Goal: Navigation & Orientation: Find specific page/section

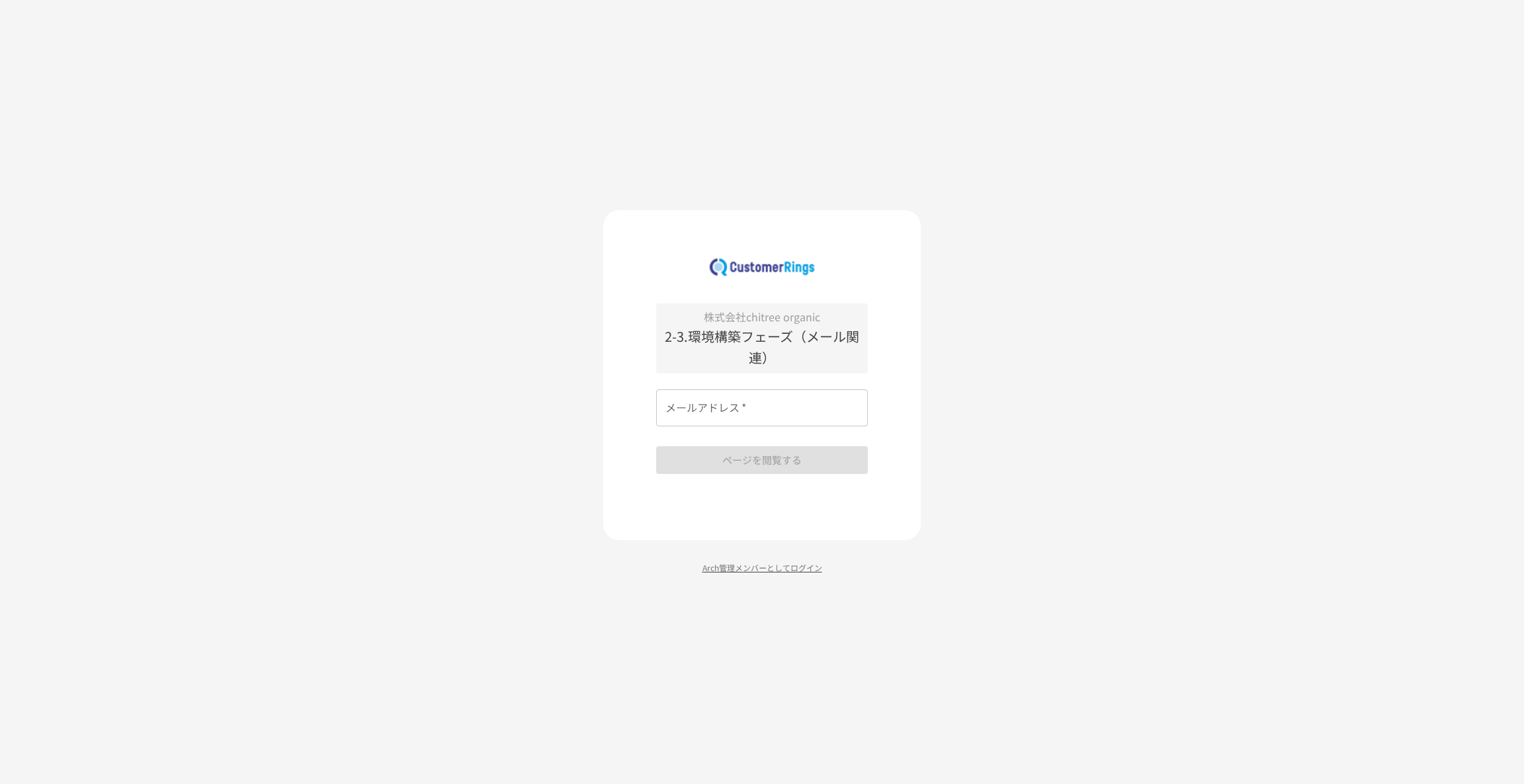
click at [727, 565] on p "Arch管理メンバーとしてログイン" at bounding box center [762, 567] width 317 height 12
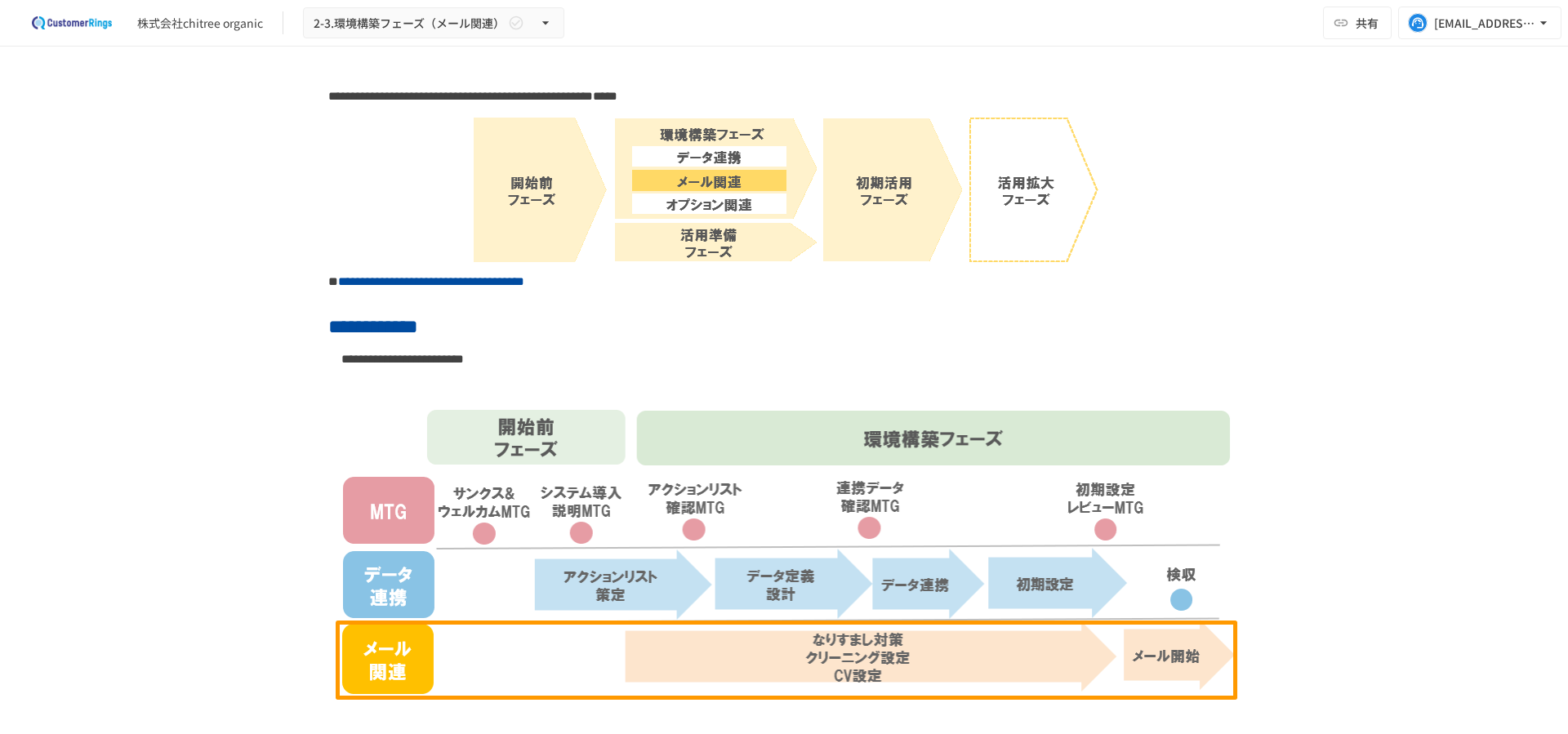
click at [147, 334] on div "**********" at bounding box center [784, 373] width 1568 height 654
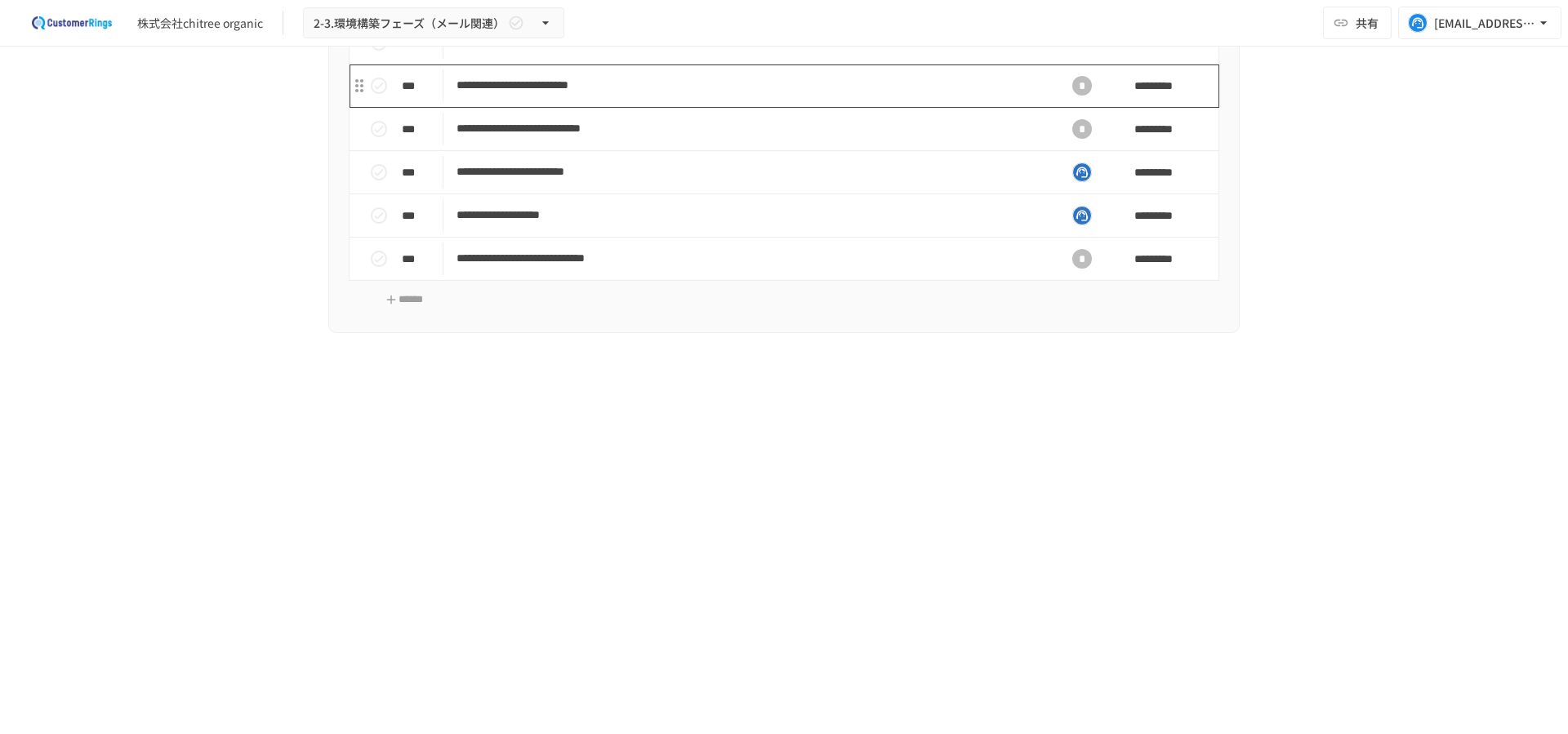
scroll to position [3075, 0]
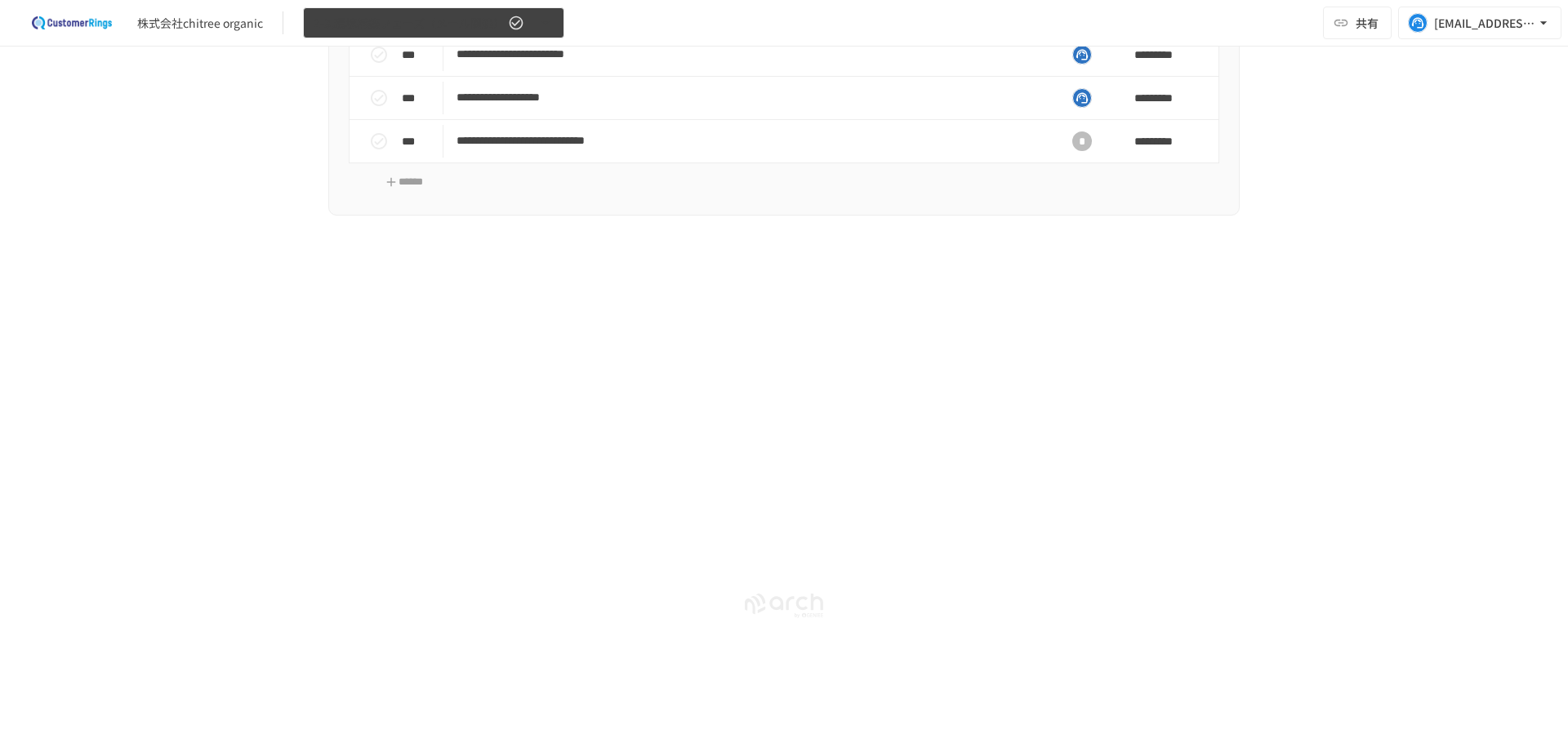
click at [461, 16] on span "2-3.環境構築フェーズ（メール関連）" at bounding box center [409, 24] width 191 height 21
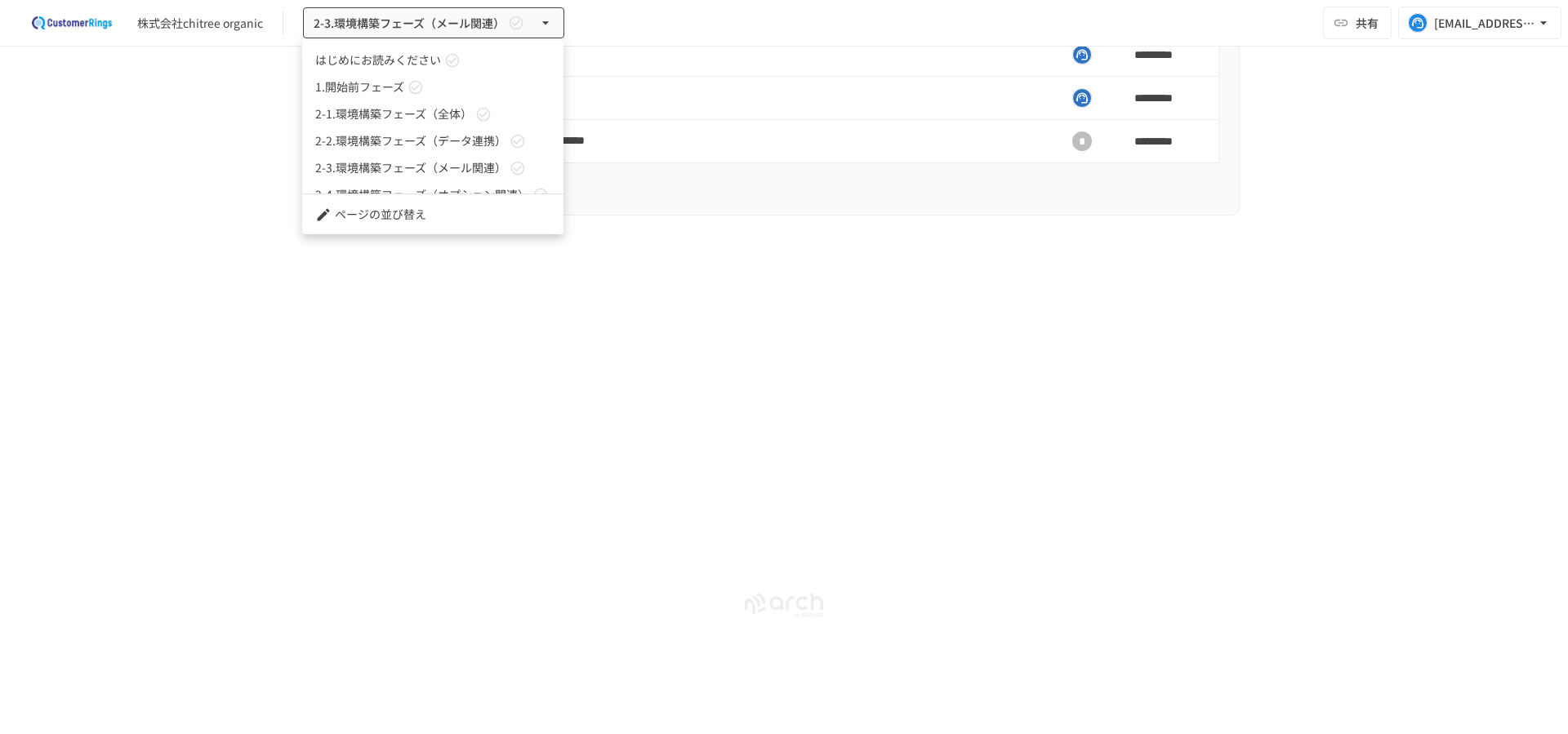
click at [492, 135] on span "2-2.環境構築フェーズ（データ連携）" at bounding box center [410, 141] width 191 height 17
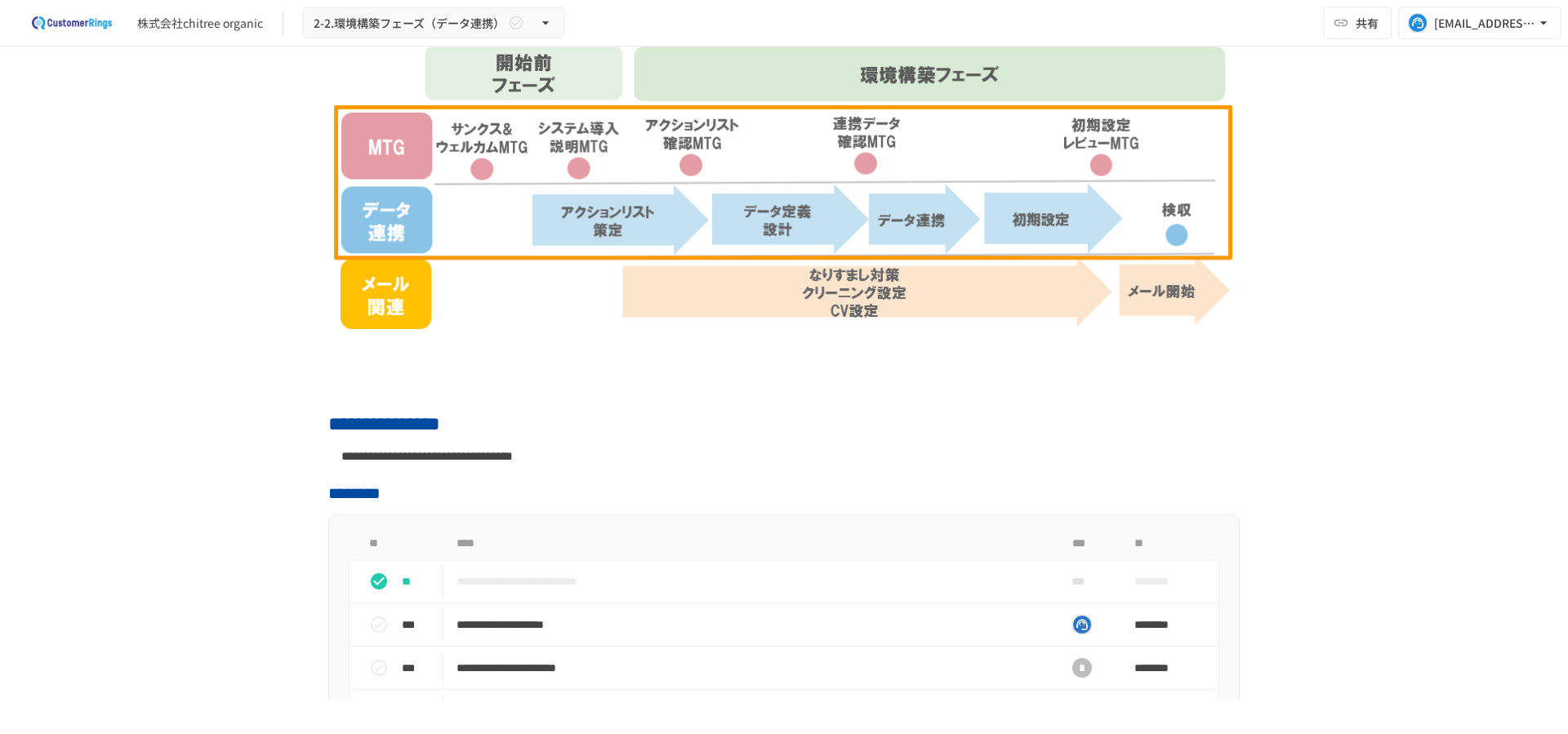
scroll to position [858, 0]
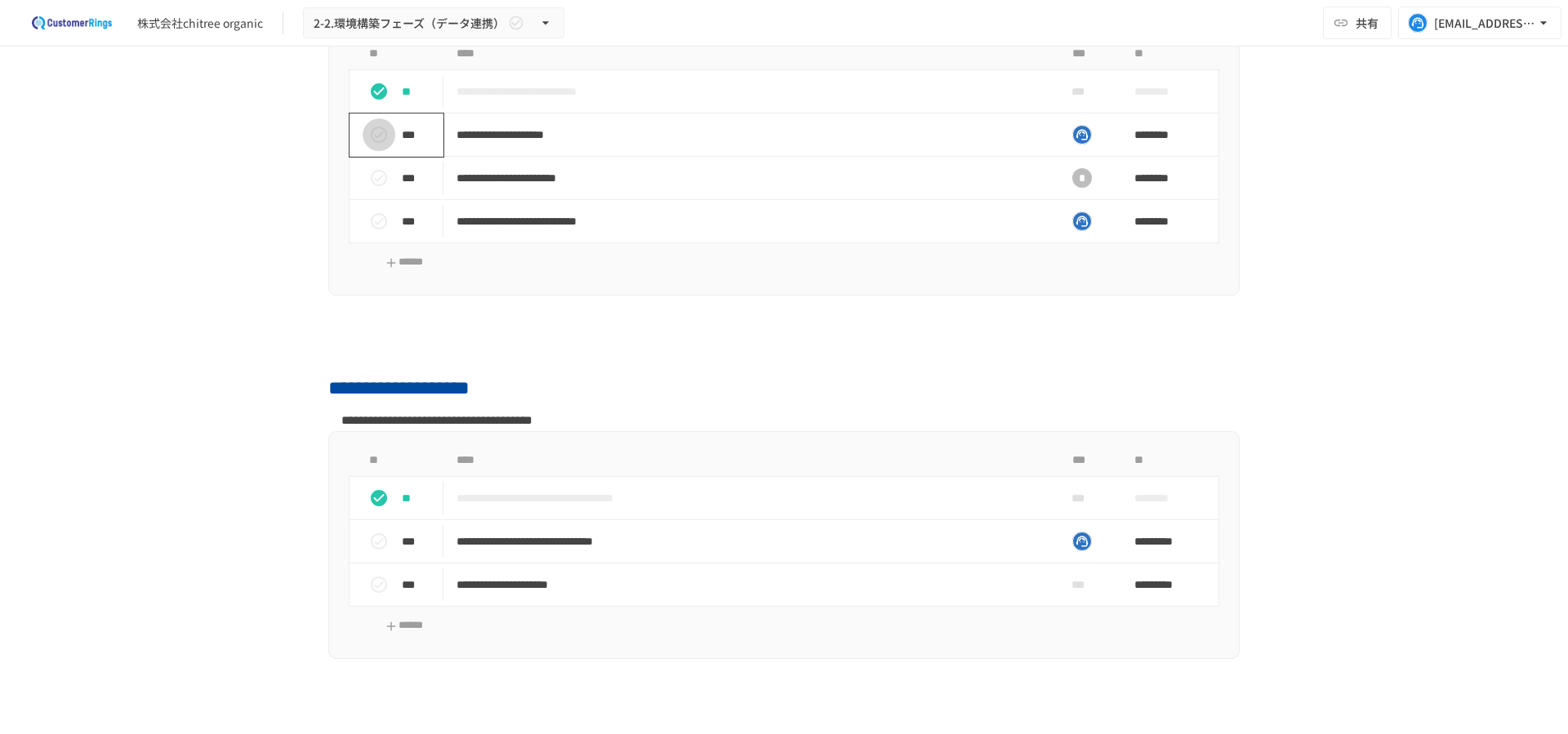
click at [381, 132] on button "status" at bounding box center [378, 134] width 33 height 33
click at [369, 170] on icon "status" at bounding box center [378, 178] width 20 height 20
click at [375, 218] on icon "status" at bounding box center [378, 221] width 20 height 20
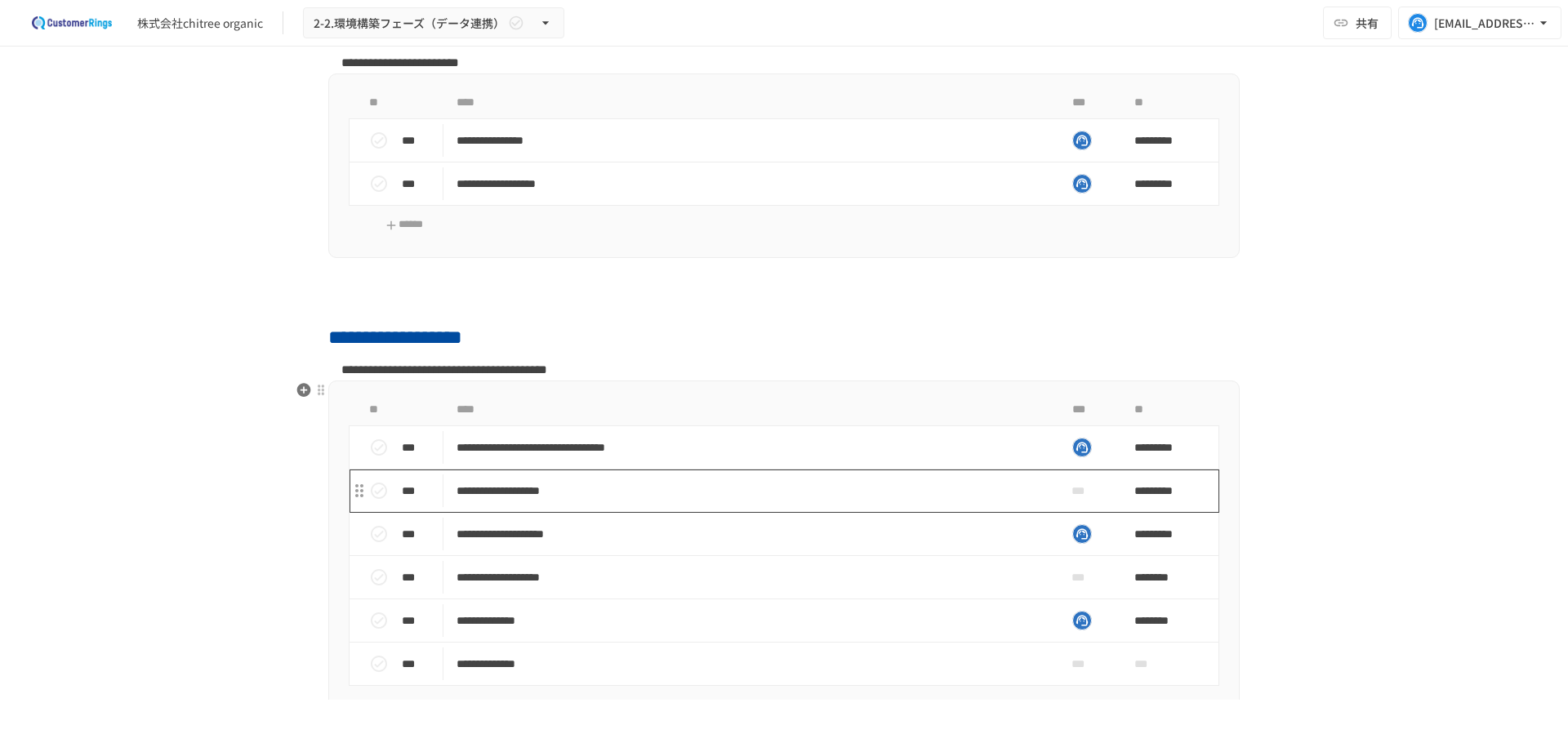
scroll to position [1715, 0]
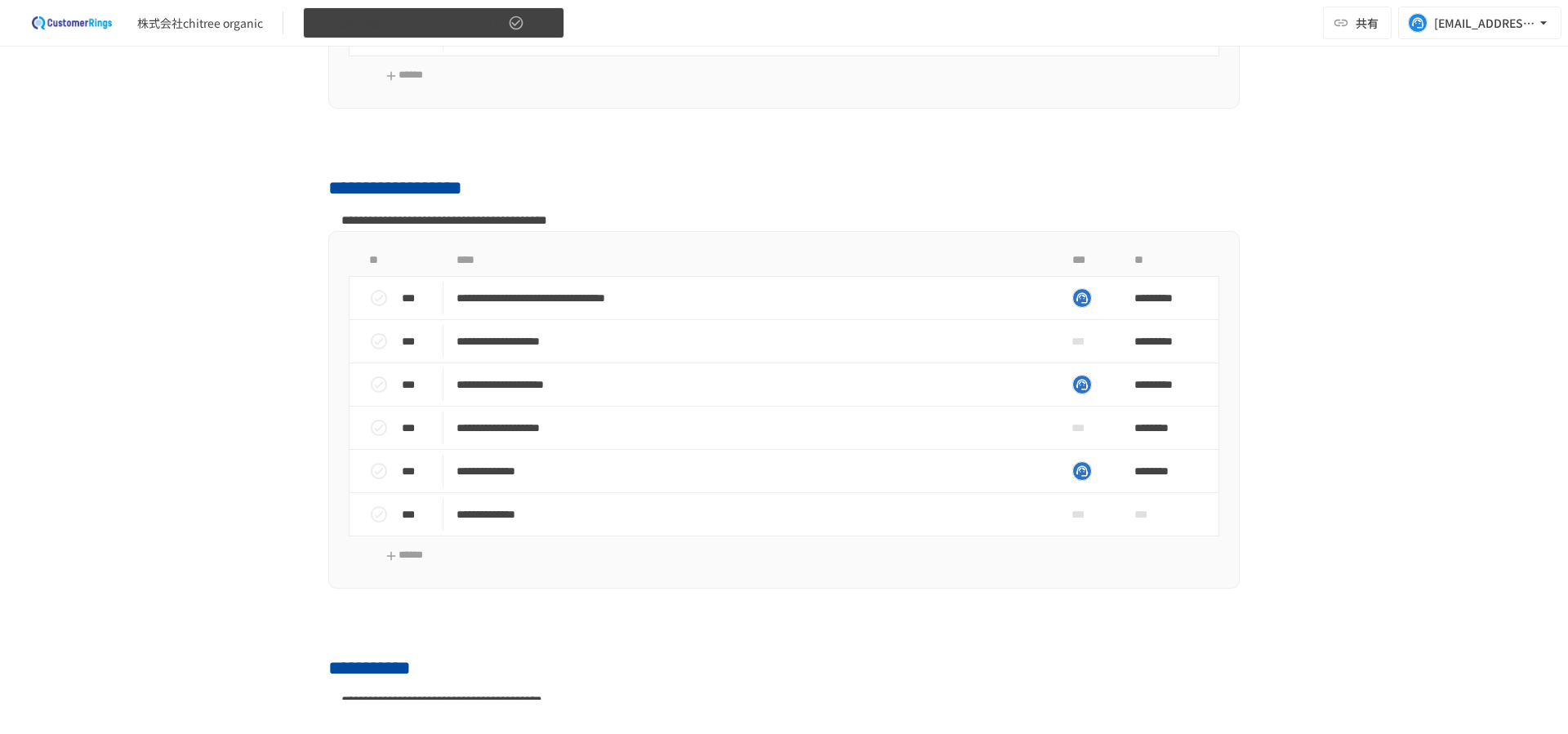
click at [447, 13] on span "2-2.環境構築フェーズ（データ連携）" at bounding box center [409, 24] width 191 height 21
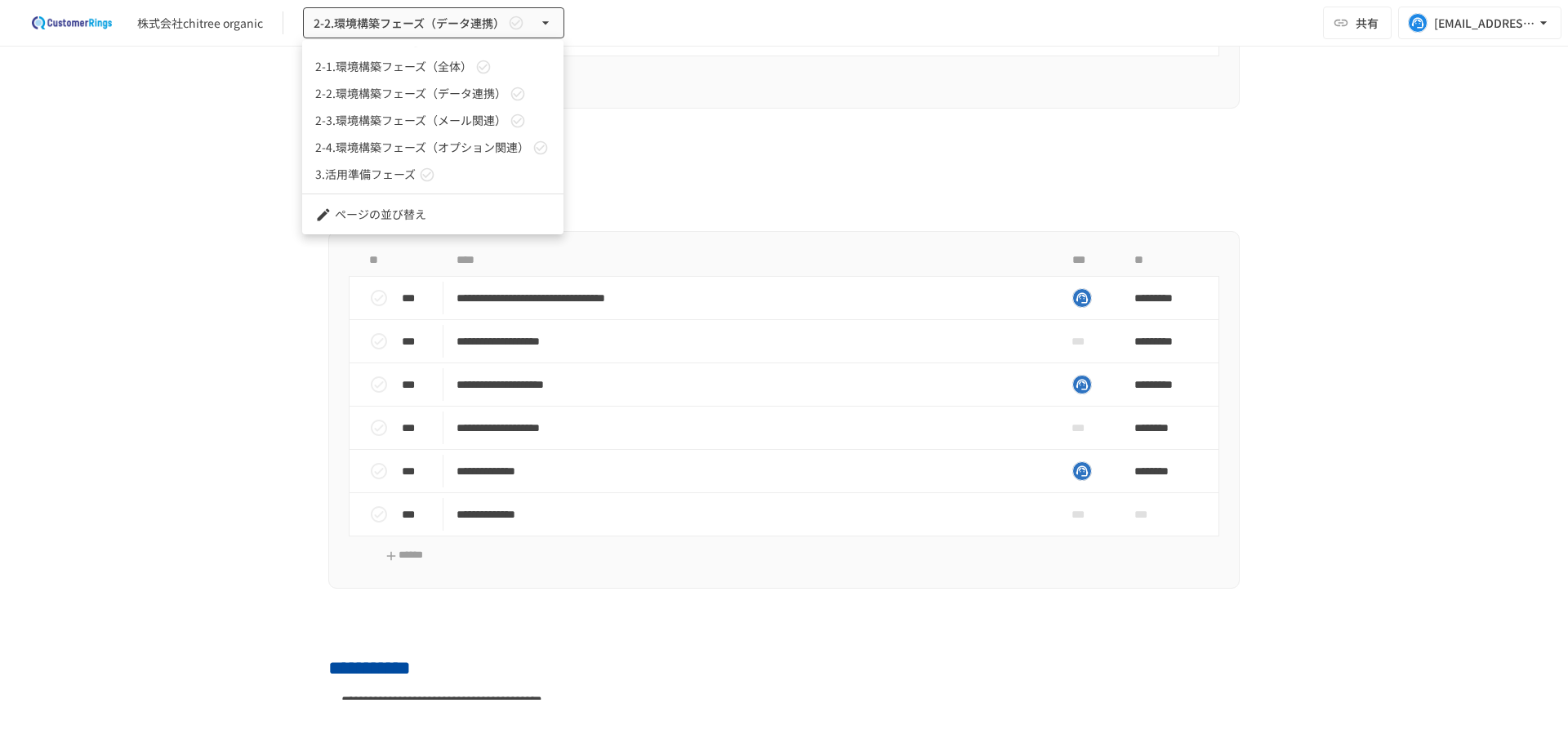
scroll to position [72, 0]
click at [428, 116] on span "2-4.環境構築フェーズ（オプション関連）" at bounding box center [422, 123] width 214 height 17
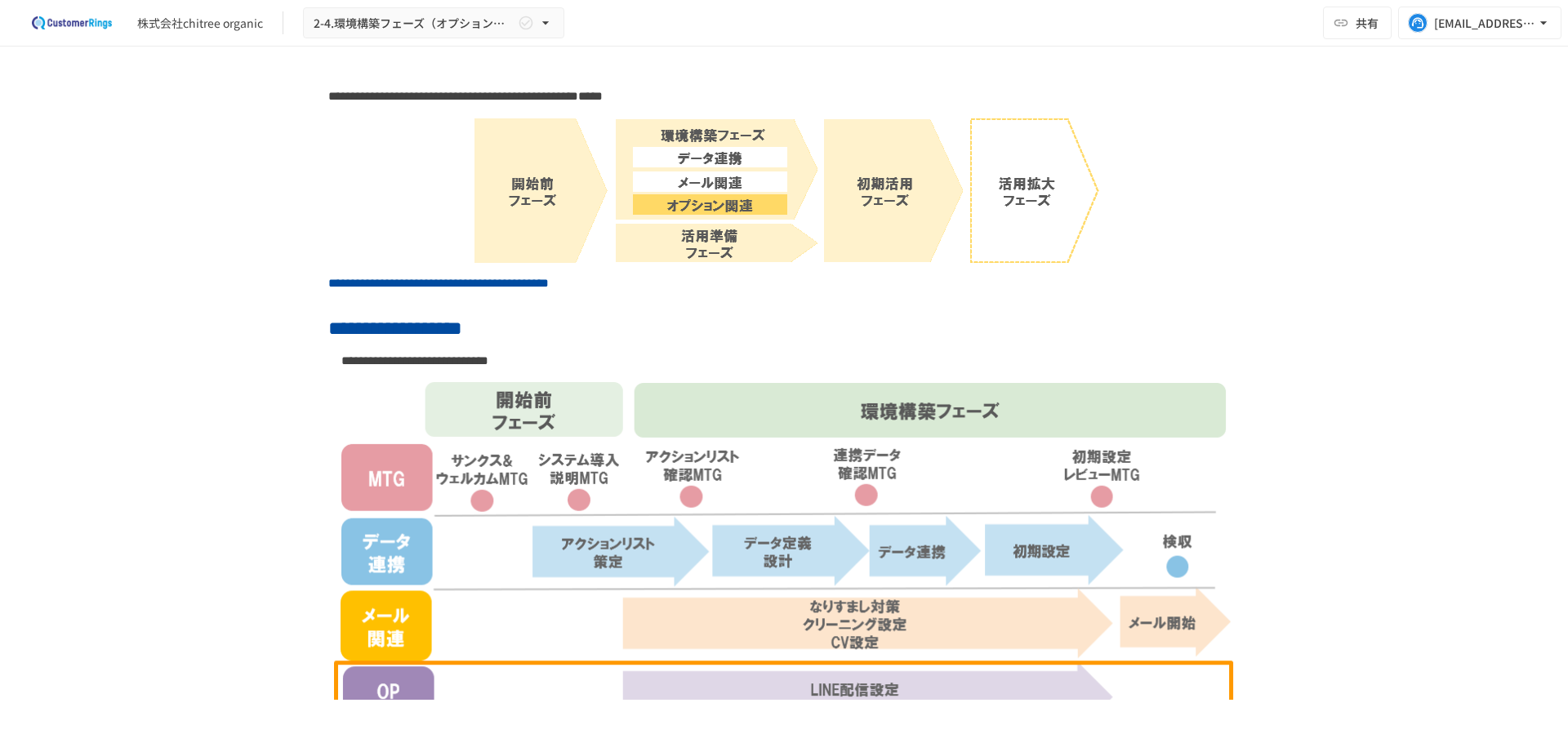
click at [377, 0] on div "株式会社chitree organic 2-4.環境構築フェーズ（オプション関連） 共有 [EMAIL_ADDRESS][DOMAIN_NAME]" at bounding box center [784, 23] width 1568 height 46
click at [371, 10] on button "2-4.環境構築フェーズ（オプション関連）" at bounding box center [433, 24] width 261 height 32
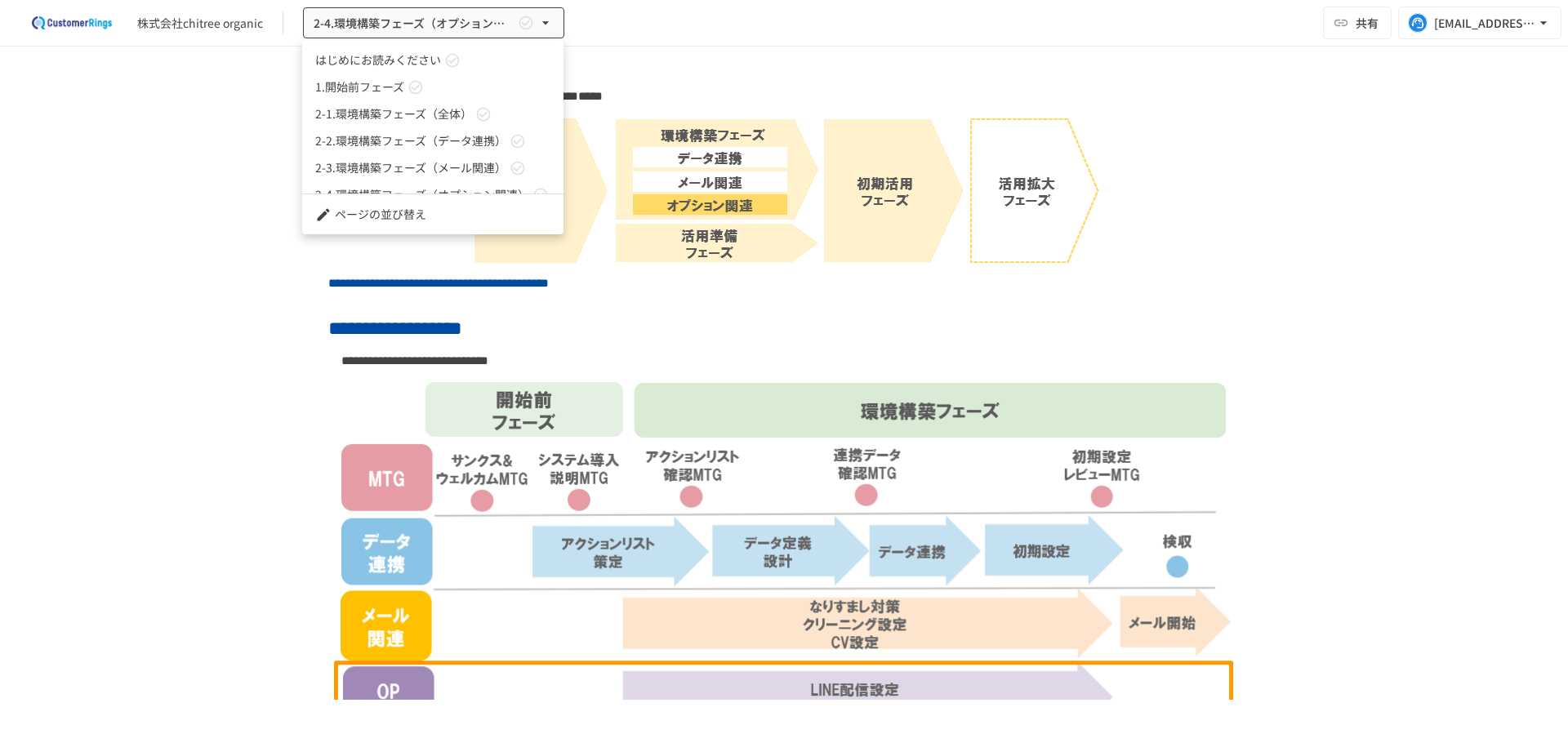
click at [436, 106] on span "2-1.環境構築フェーズ（全体）" at bounding box center [393, 114] width 157 height 17
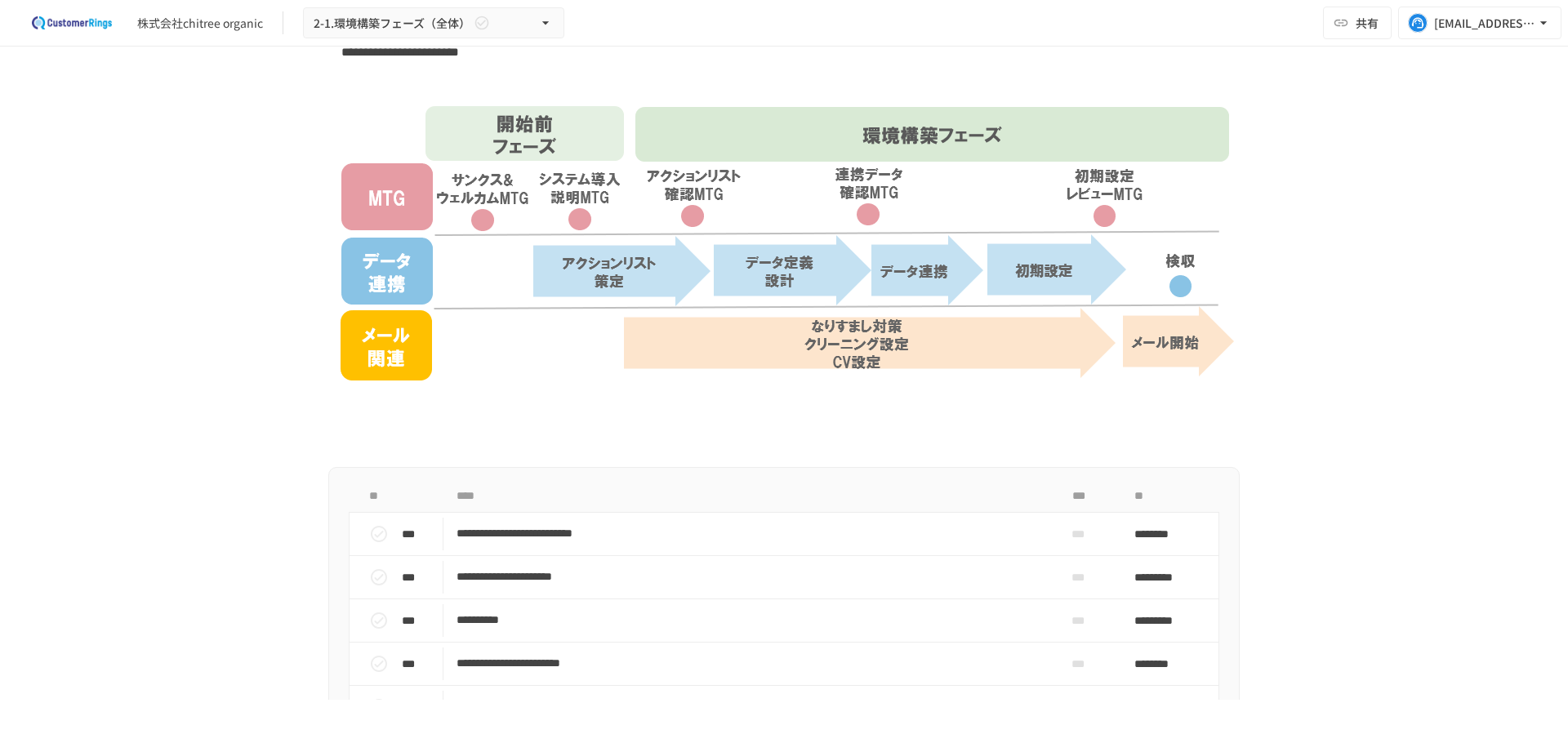
scroll to position [735, 0]
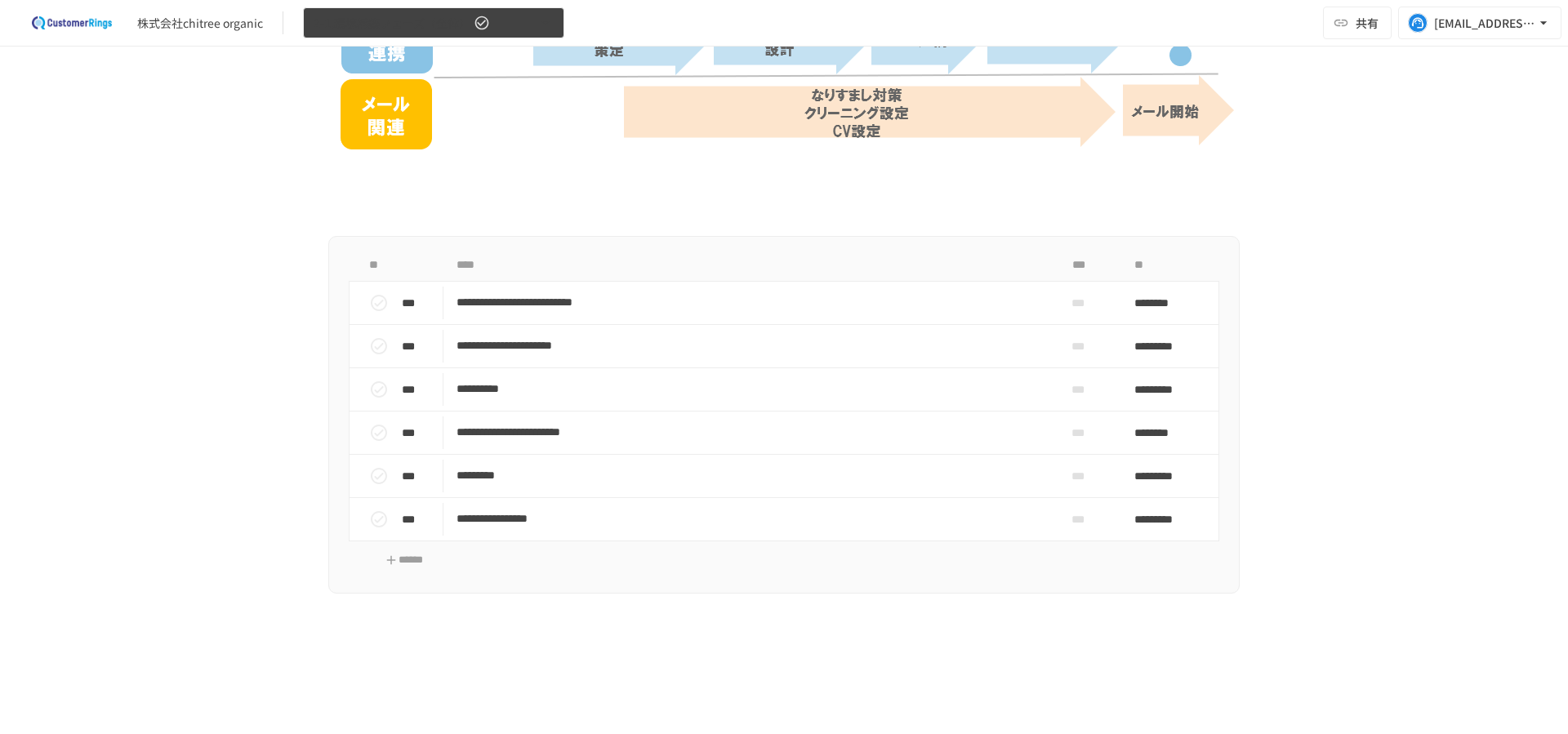
click at [361, 27] on span "2-1.環境構築フェーズ（全体）" at bounding box center [392, 24] width 157 height 21
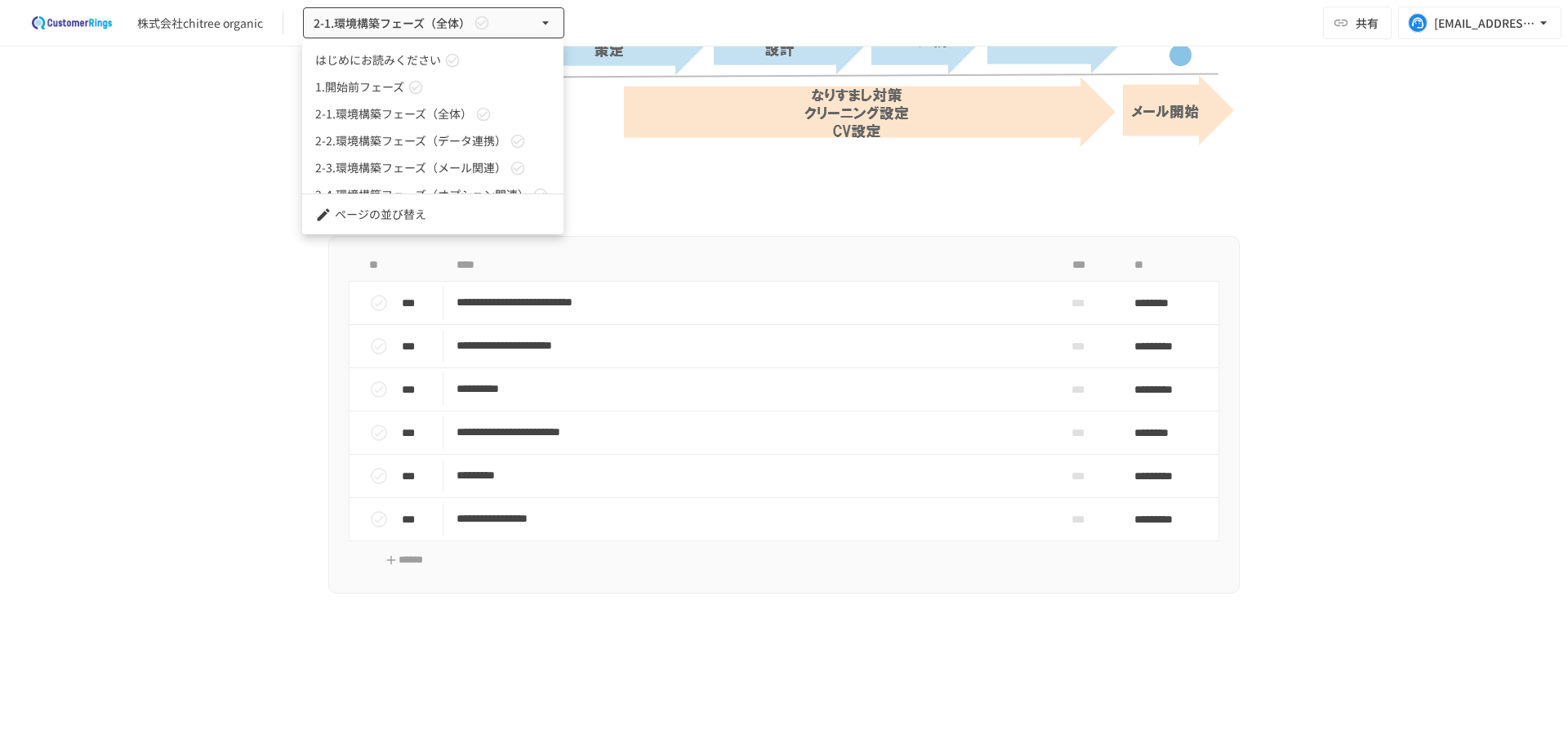
click at [368, 91] on span "1.開始前フェーズ" at bounding box center [359, 87] width 89 height 17
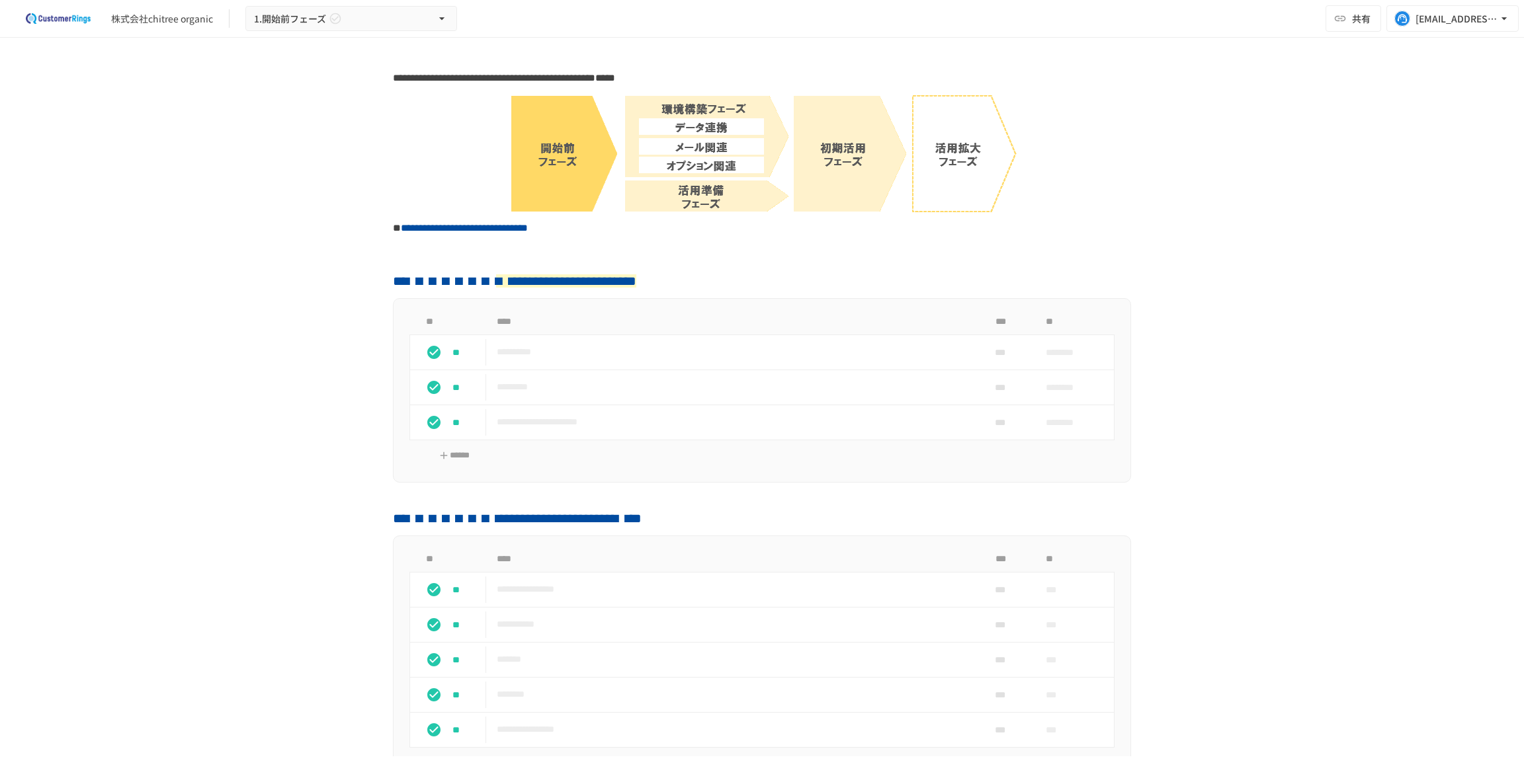
click at [1269, 188] on div "**********" at bounding box center [762, 397] width 1524 height 719
